Goal: Participate in discussion: Engage in conversation with other users on a specific topic

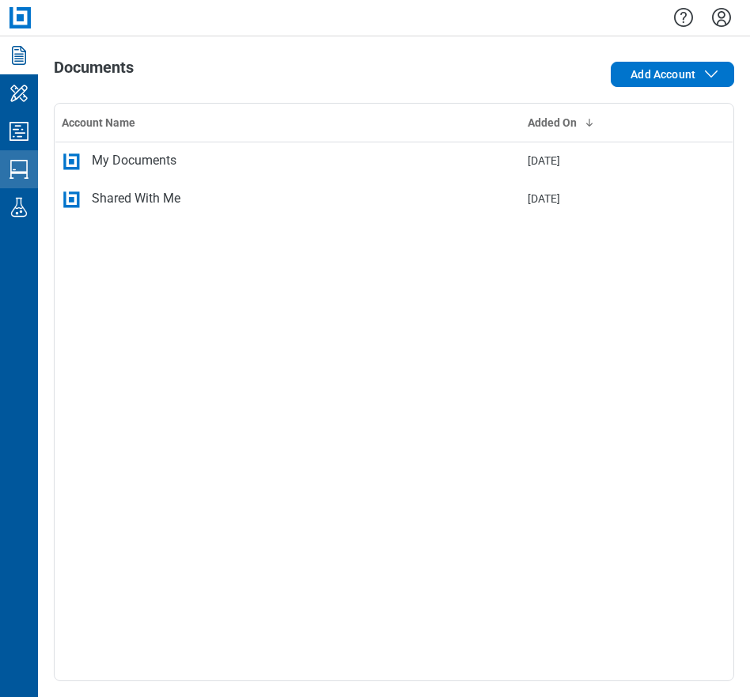
click at [25, 164] on icon "Studio Sessions" at bounding box center [18, 169] width 25 height 25
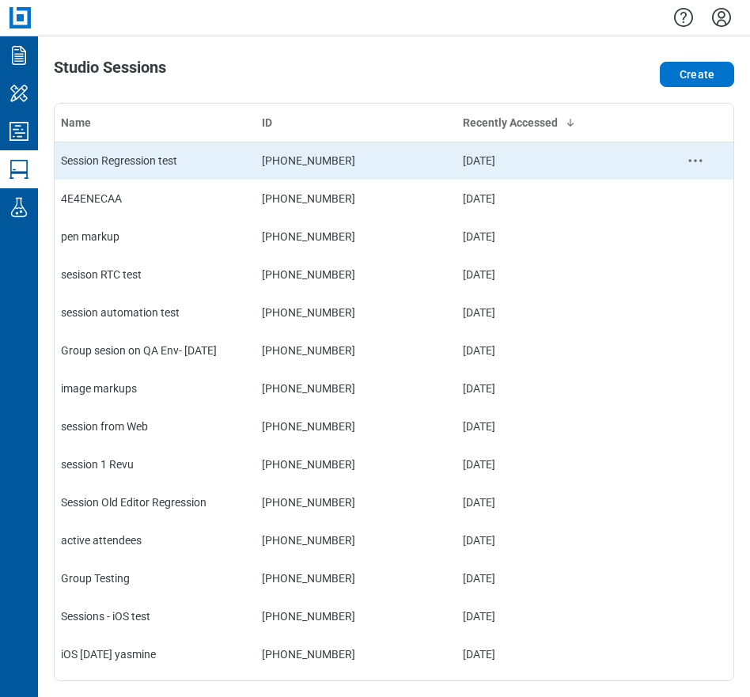
click at [144, 166] on div "Session Regression test" at bounding box center [155, 161] width 188 height 16
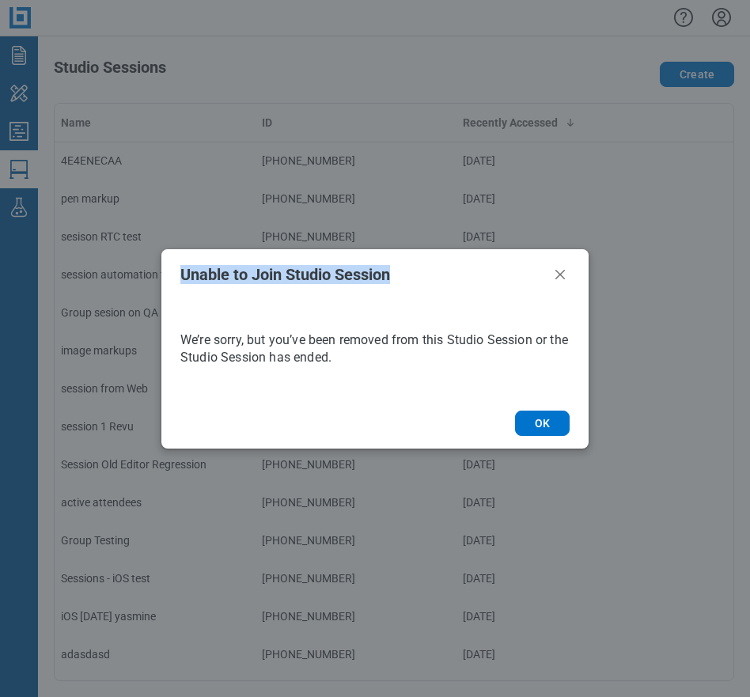
drag, startPoint x: 202, startPoint y: 271, endPoint x: 422, endPoint y: 285, distance: 221.1
click at [422, 285] on header "Unable to Join Studio Session" at bounding box center [374, 274] width 427 height 51
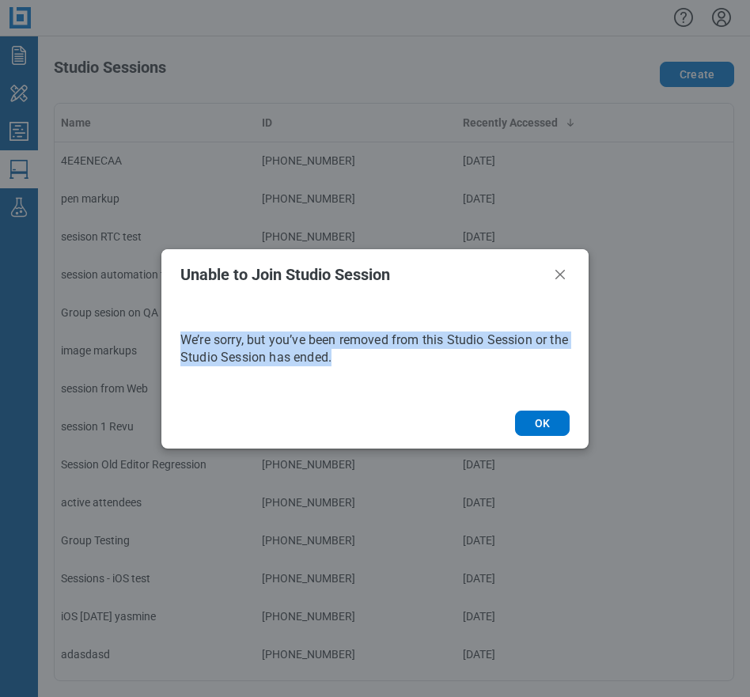
drag, startPoint x: 183, startPoint y: 337, endPoint x: 360, endPoint y: 360, distance: 177.8
click at [360, 360] on p "We’re sorry, but you’ve been removed from this Studio Session or the Studio Ses…" at bounding box center [374, 348] width 389 height 35
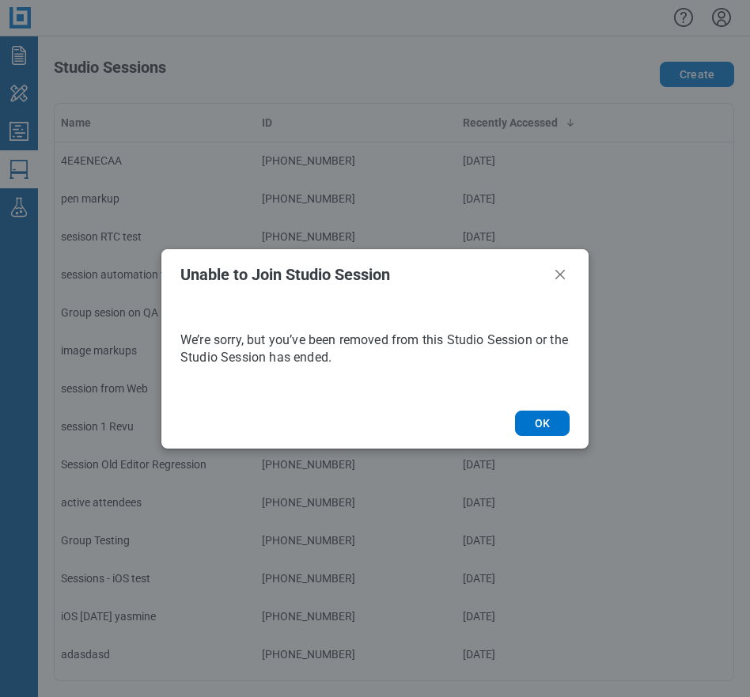
click at [493, 60] on div "Unable to Join Studio Session We’re sorry, but you’ve been removed from this St…" at bounding box center [375, 348] width 750 height 697
click at [562, 274] on icon "Close" at bounding box center [559, 274] width 19 height 19
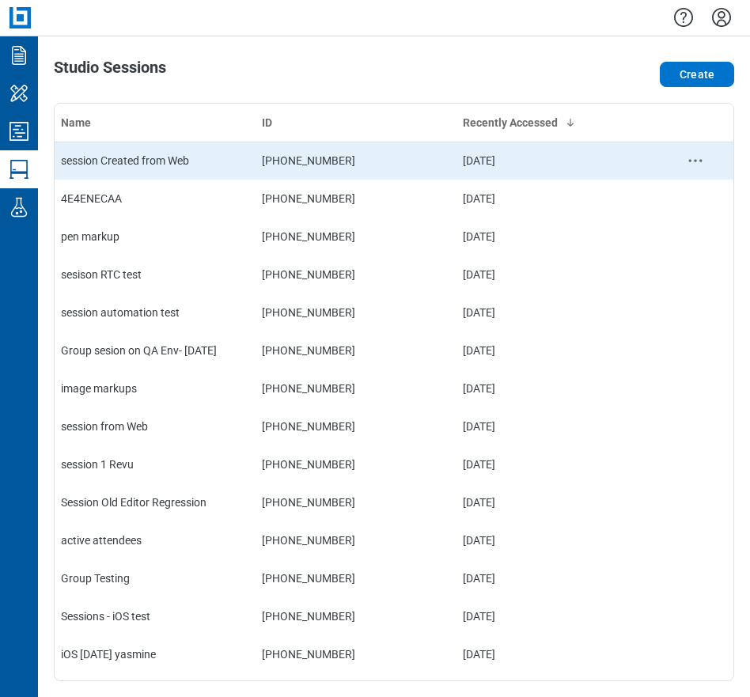
click at [224, 164] on div "session Created from Web" at bounding box center [155, 161] width 188 height 16
